Goal: Use online tool/utility: Utilize a website feature to perform a specific function

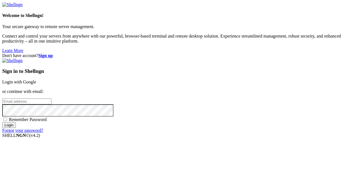
click at [36, 80] on link "Login with Google" at bounding box center [19, 82] width 34 height 5
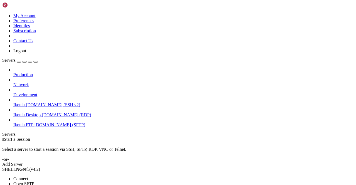
click at [28, 177] on span "Connect" at bounding box center [20, 179] width 15 height 5
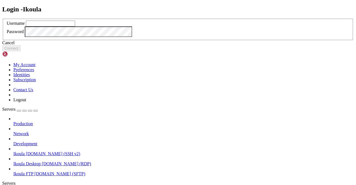
click at [75, 26] on input "text" at bounding box center [50, 24] width 49 height 6
type input "plb"
click button "Connect" at bounding box center [11, 48] width 18 height 6
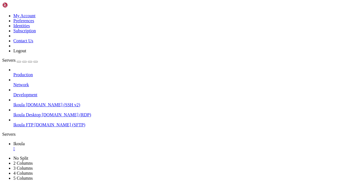
scroll to position [374, 0]
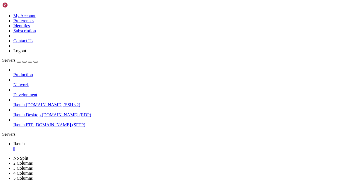
drag, startPoint x: 100, startPoint y: 341, endPoint x: 104, endPoint y: 341, distance: 3.9
drag, startPoint x: 27, startPoint y: 272, endPoint x: 41, endPoint y: 269, distance: 13.6
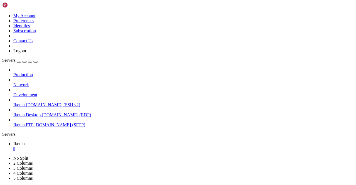
scroll to position [2075, 0]
drag, startPoint x: 4, startPoint y: 305, endPoint x: 42, endPoint y: 346, distance: 56.1
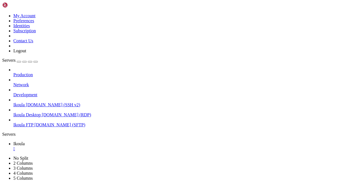
scroll to position [2158, 0]
drag, startPoint x: 5, startPoint y: 311, endPoint x: 141, endPoint y: 382, distance: 153.7
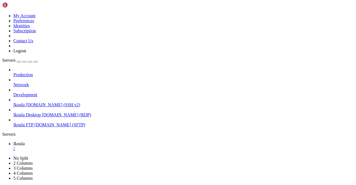
scroll to position [3412, 0]
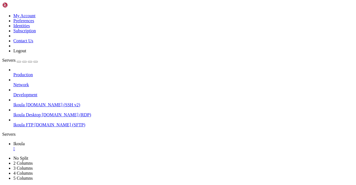
scroll to position [6739, 0]
drag, startPoint x: 80, startPoint y: 357, endPoint x: 77, endPoint y: 358, distance: 3.4
